Goal: Task Accomplishment & Management: Manage account settings

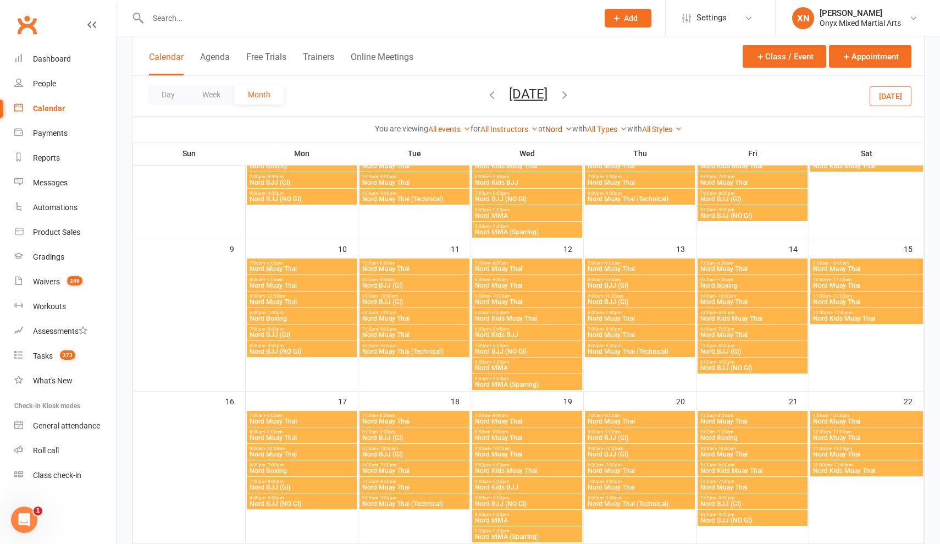
click at [556, 127] on link "Nord" at bounding box center [559, 129] width 27 height 9
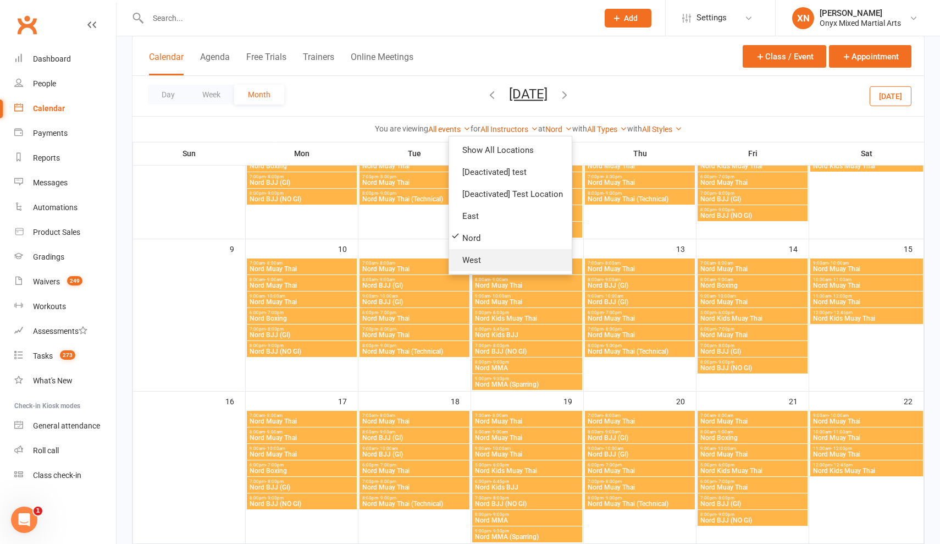
click at [511, 261] on link "West" at bounding box center [510, 260] width 123 height 22
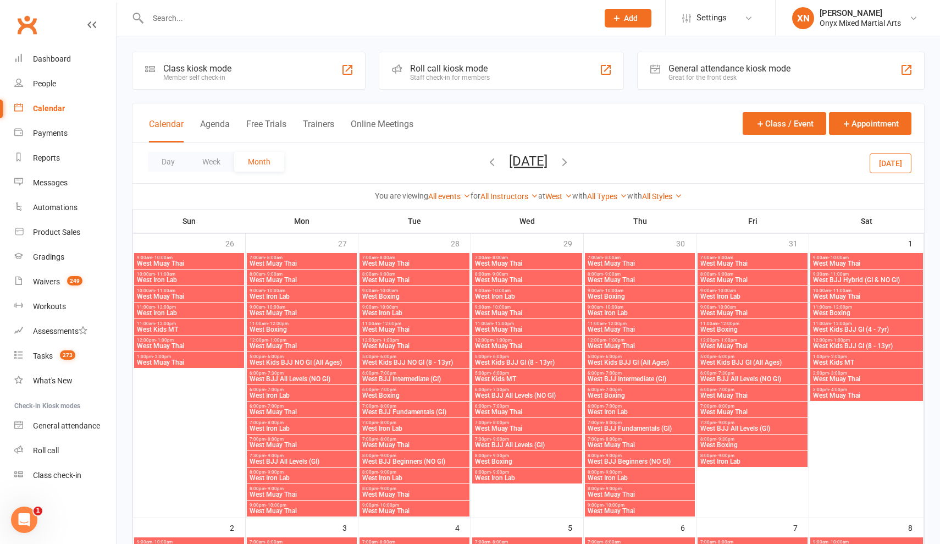
click at [486, 169] on button "button" at bounding box center [492, 162] width 12 height 19
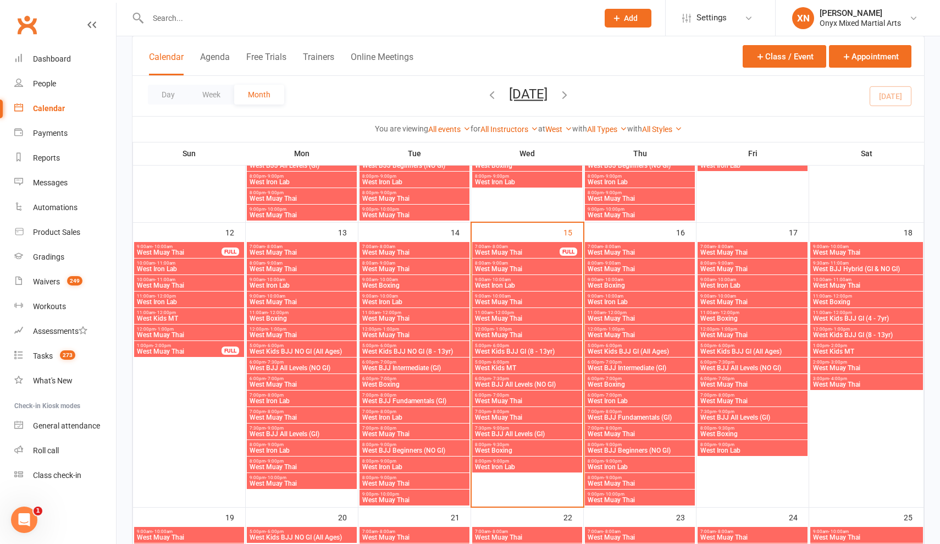
scroll to position [592, 0]
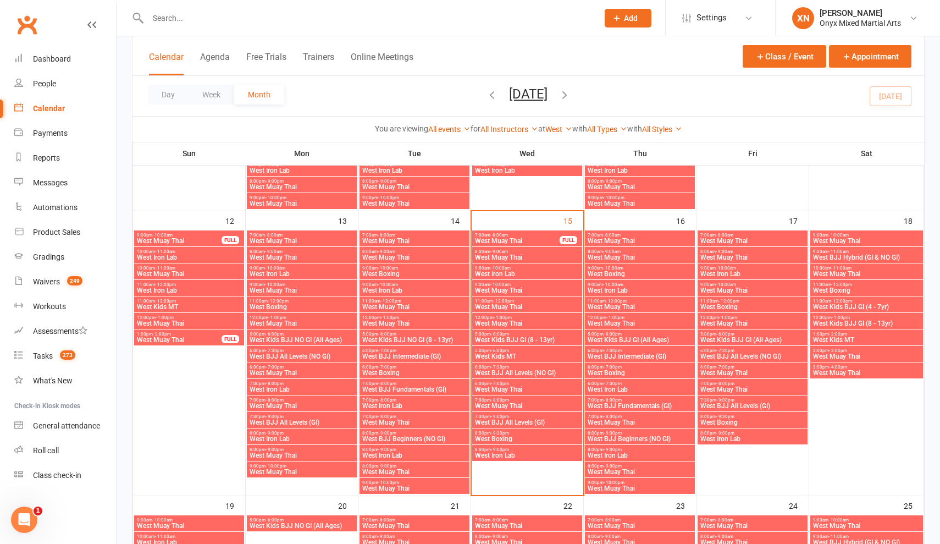
click at [200, 301] on span "11:00am - 12:00pm" at bounding box center [189, 301] width 106 height 5
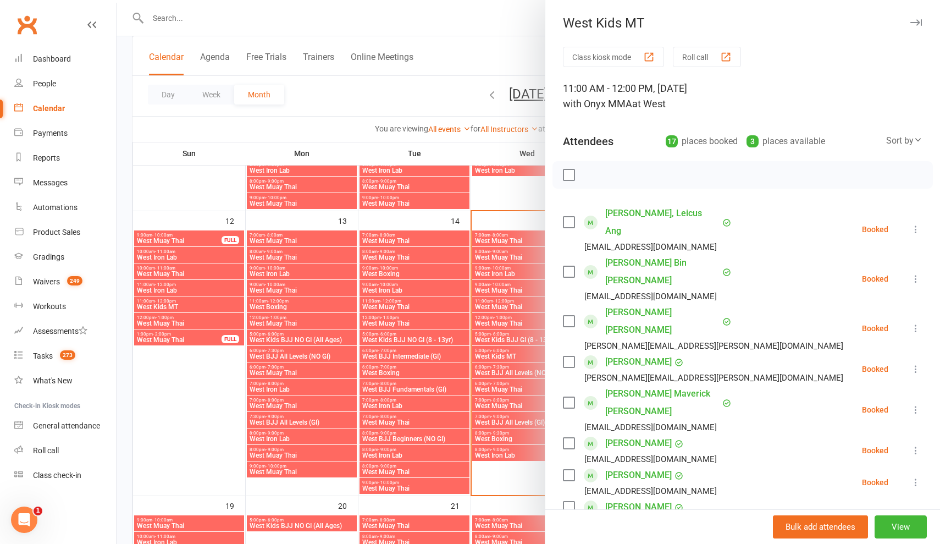
click at [568, 178] on label at bounding box center [568, 174] width 11 height 11
click at [591, 178] on icon "button" at bounding box center [593, 174] width 9 height 9
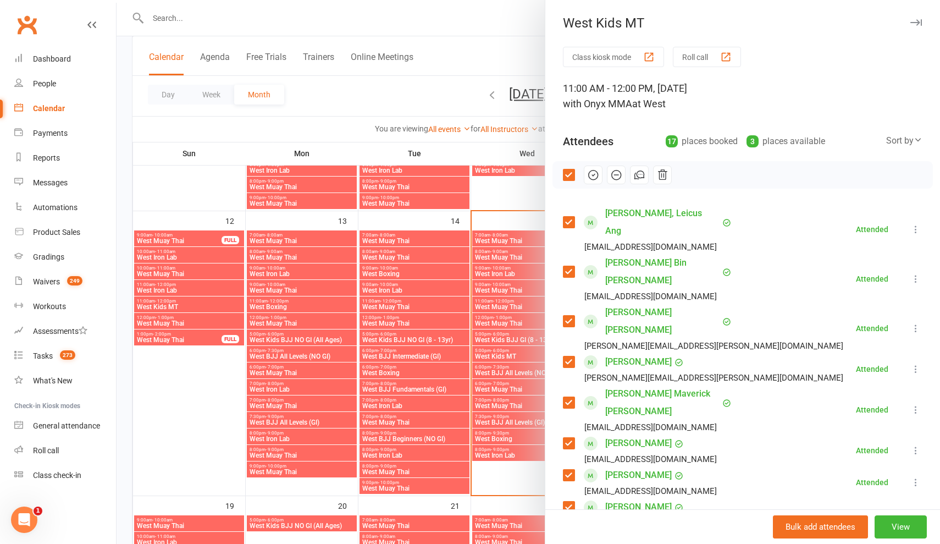
click at [331, 259] on div at bounding box center [529, 272] width 824 height 544
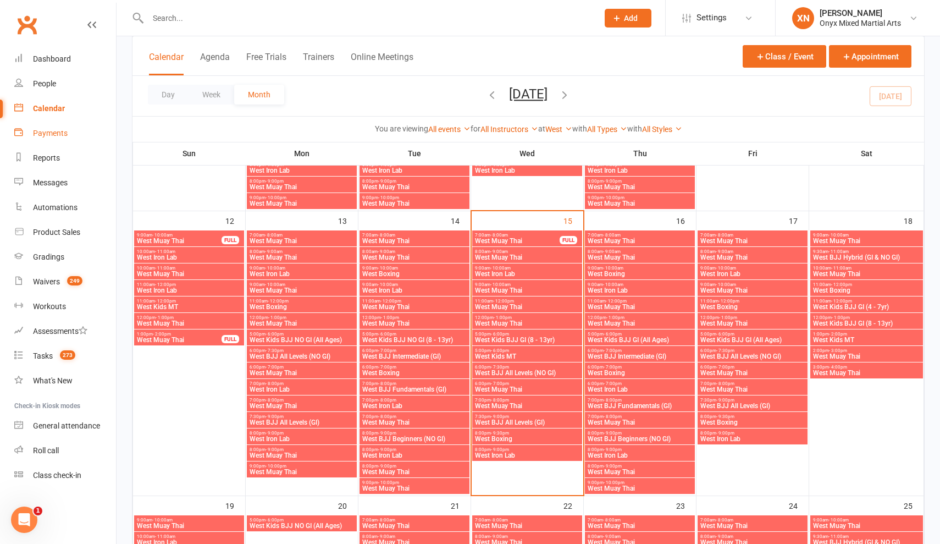
click at [82, 139] on link "Payments" at bounding box center [65, 133] width 102 height 25
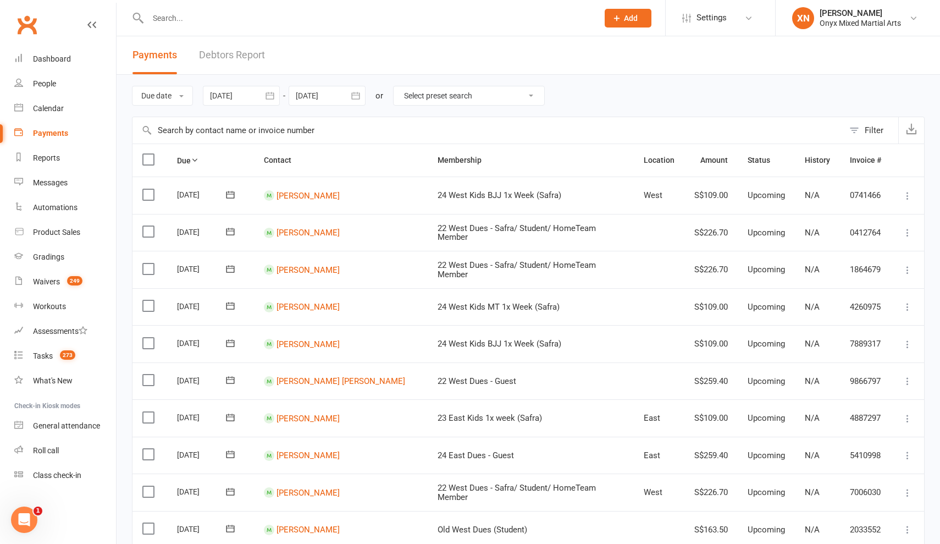
click at [867, 140] on button "Filter" at bounding box center [871, 130] width 54 height 26
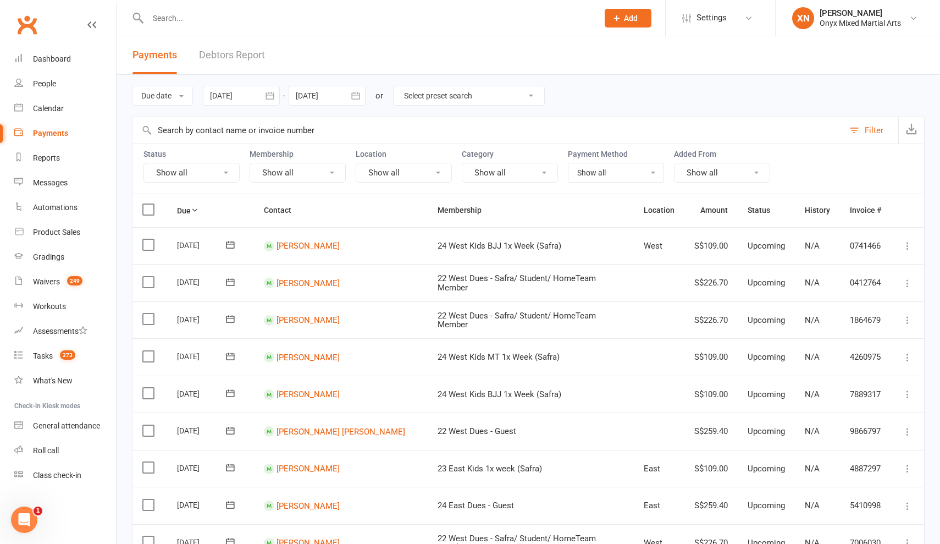
click at [441, 178] on button "Show all" at bounding box center [404, 173] width 96 height 20
click at [389, 305] on link "West" at bounding box center [397, 307] width 109 height 22
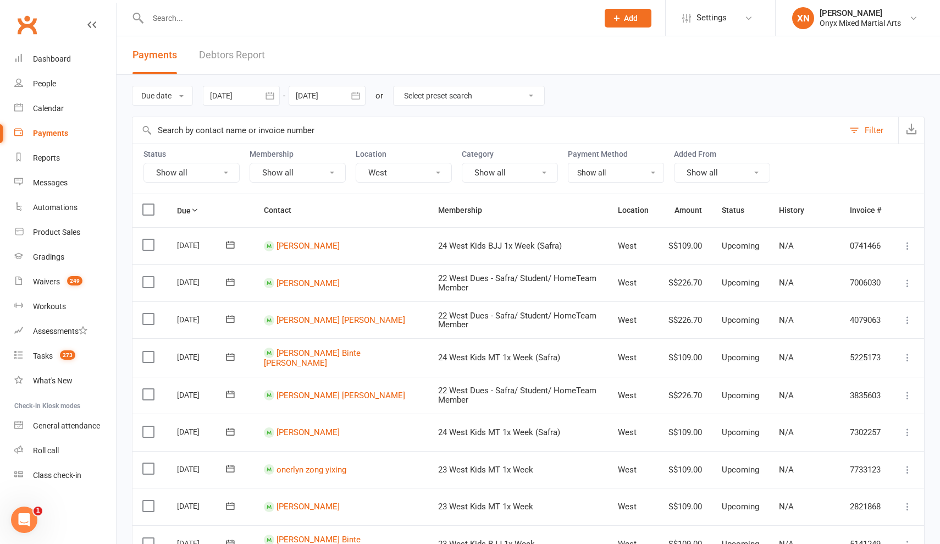
click at [262, 101] on button "button" at bounding box center [270, 96] width 20 height 20
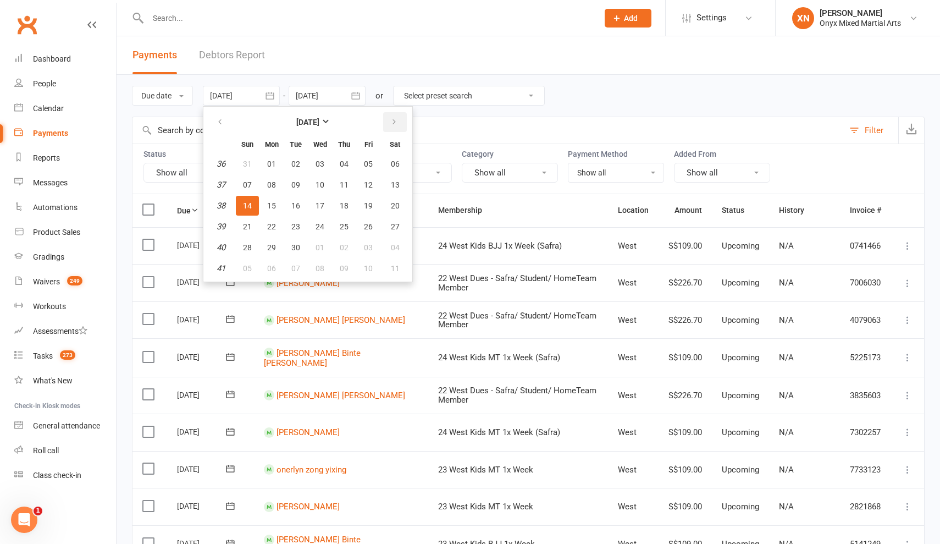
click at [398, 124] on icon "button" at bounding box center [394, 122] width 8 height 9
click at [323, 206] on span "15" at bounding box center [320, 205] width 9 height 9
type input "[DATE]"
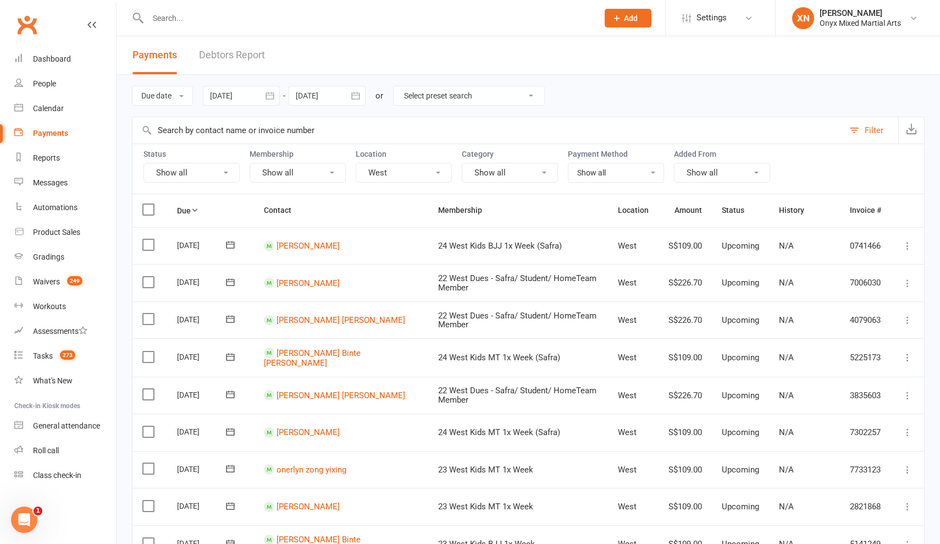
click at [329, 97] on div at bounding box center [327, 96] width 77 height 20
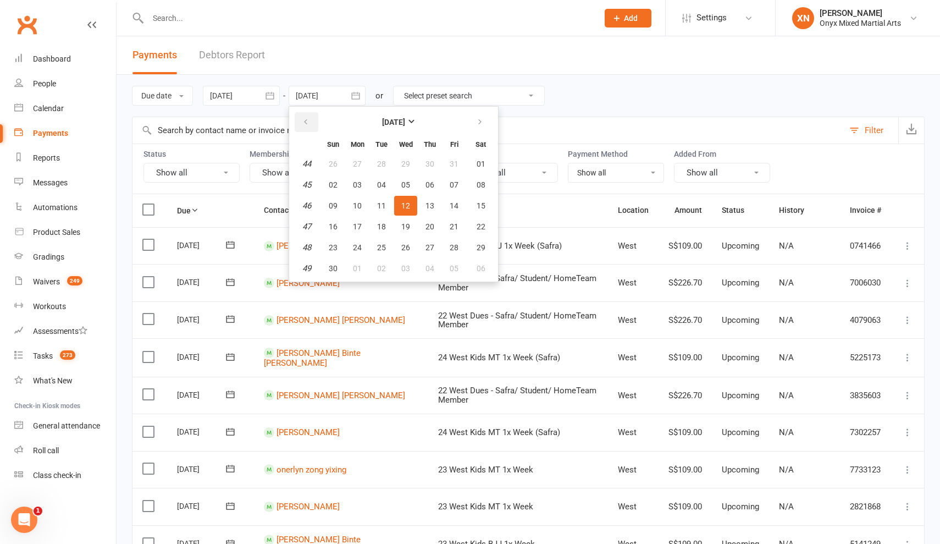
click at [308, 120] on icon "button" at bounding box center [306, 122] width 8 height 9
click at [404, 206] on span "15" at bounding box center [405, 205] width 9 height 9
type input "[DATE]"
